Goal: Task Accomplishment & Management: Manage account settings

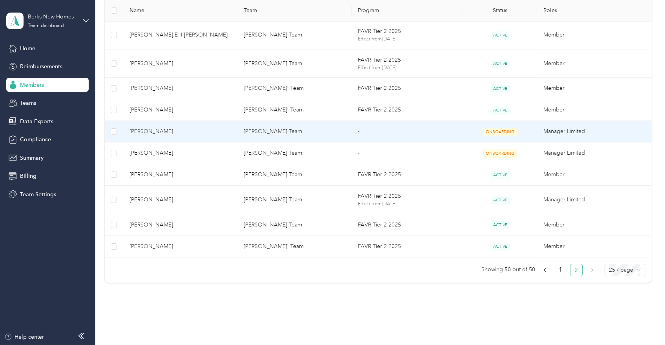
scroll to position [523, 0]
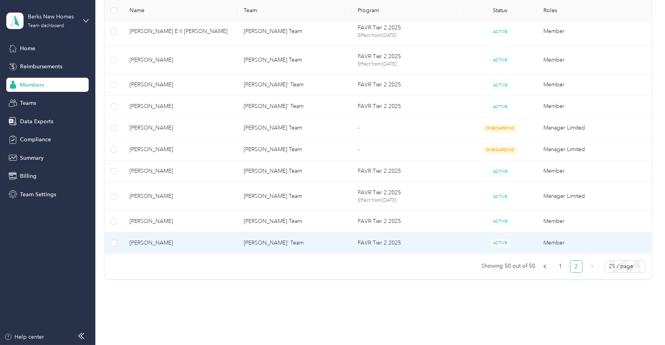
click at [221, 244] on span "[PERSON_NAME]" at bounding box center [181, 243] width 102 height 9
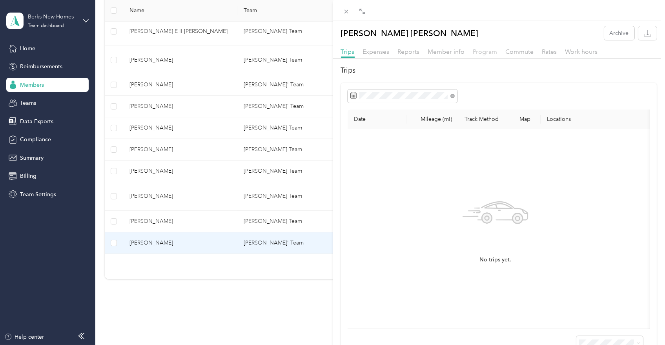
click at [484, 50] on span "Program" at bounding box center [485, 51] width 24 height 7
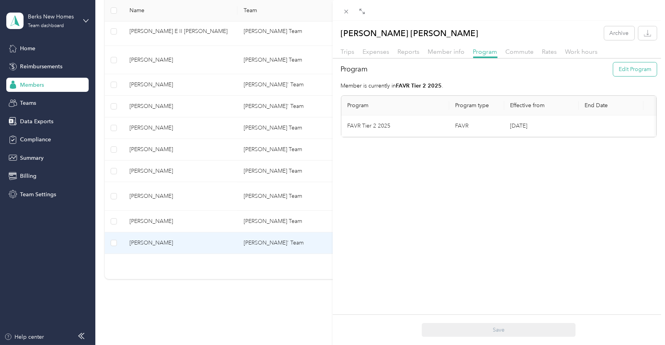
click at [622, 67] on button "Edit Program" at bounding box center [636, 69] width 44 height 14
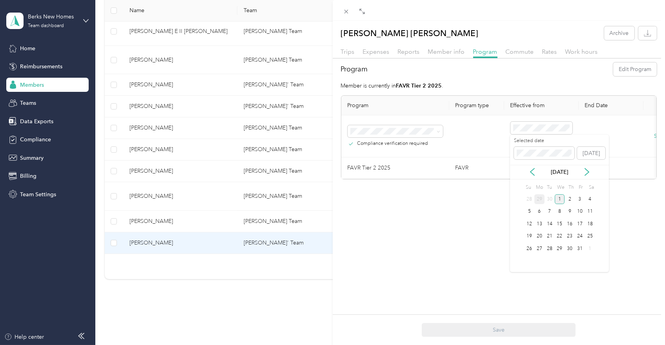
click at [541, 197] on div "29" at bounding box center [540, 199] width 10 height 10
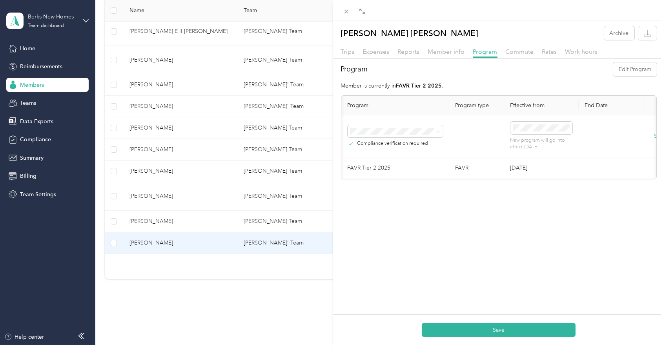
scroll to position [0, 52]
click at [609, 132] on button "Save" at bounding box center [615, 136] width 12 height 9
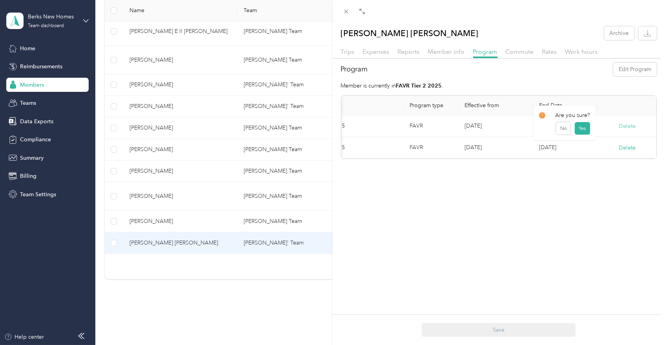
click at [626, 126] on button "Delete" at bounding box center [627, 126] width 17 height 8
click at [581, 131] on button "Yes" at bounding box center [582, 131] width 15 height 13
click at [647, 15] on icon at bounding box center [648, 15] width 6 height 7
click at [347, 13] on icon at bounding box center [346, 11] width 7 height 7
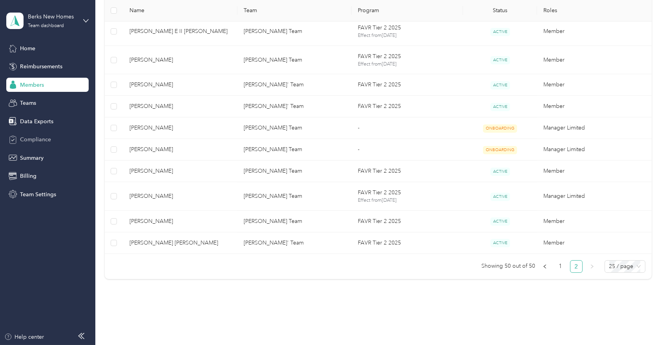
click at [38, 139] on span "Compliance" at bounding box center [35, 139] width 31 height 8
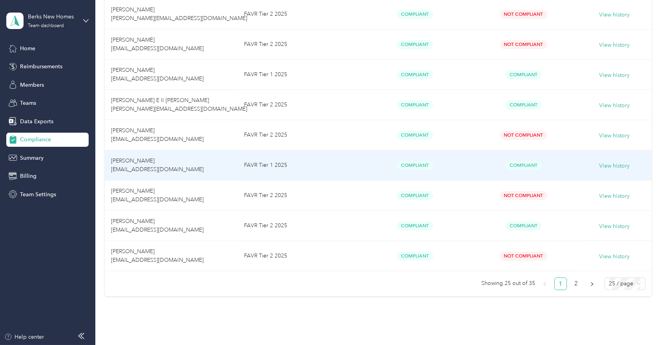
scroll to position [691, 0]
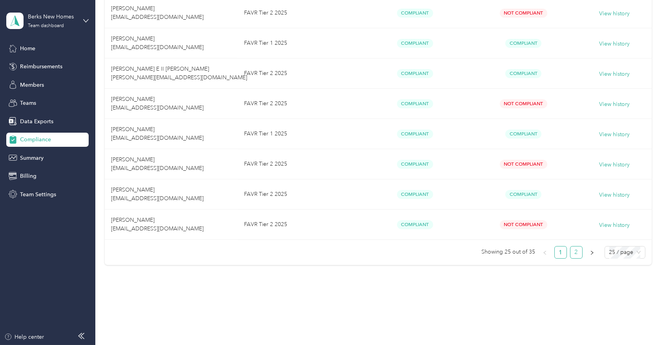
click at [574, 251] on link "2" at bounding box center [577, 253] width 12 height 12
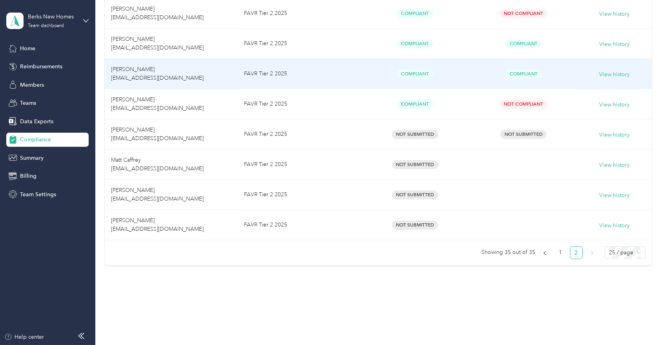
scroll to position [238, 0]
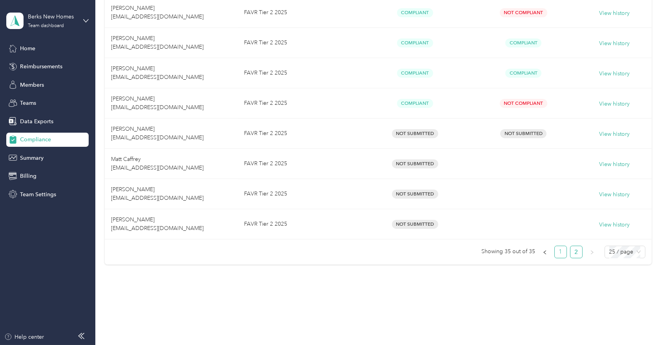
click at [557, 254] on link "1" at bounding box center [561, 252] width 12 height 12
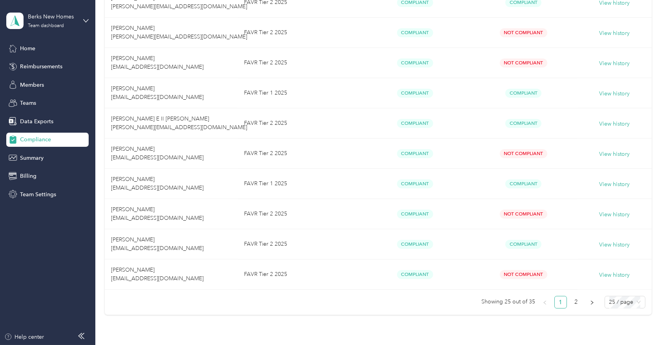
scroll to position [691, 0]
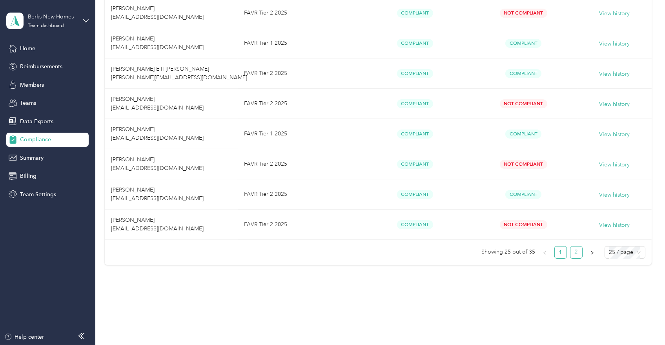
click at [572, 252] on link "2" at bounding box center [577, 253] width 12 height 12
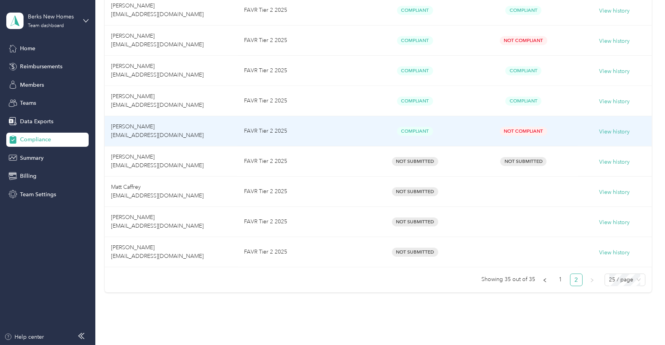
scroll to position [218, 0]
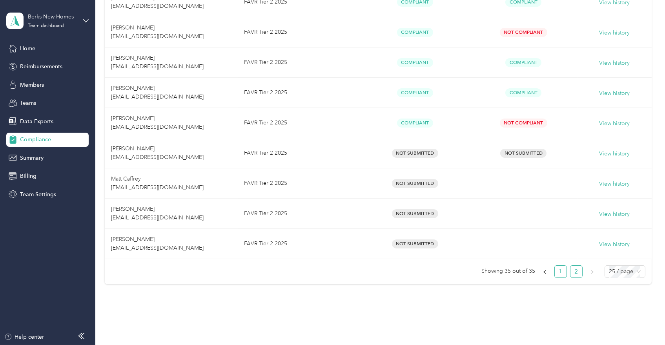
click at [559, 269] on link "1" at bounding box center [561, 272] width 12 height 12
